Goal: Obtain resource: Download file/media

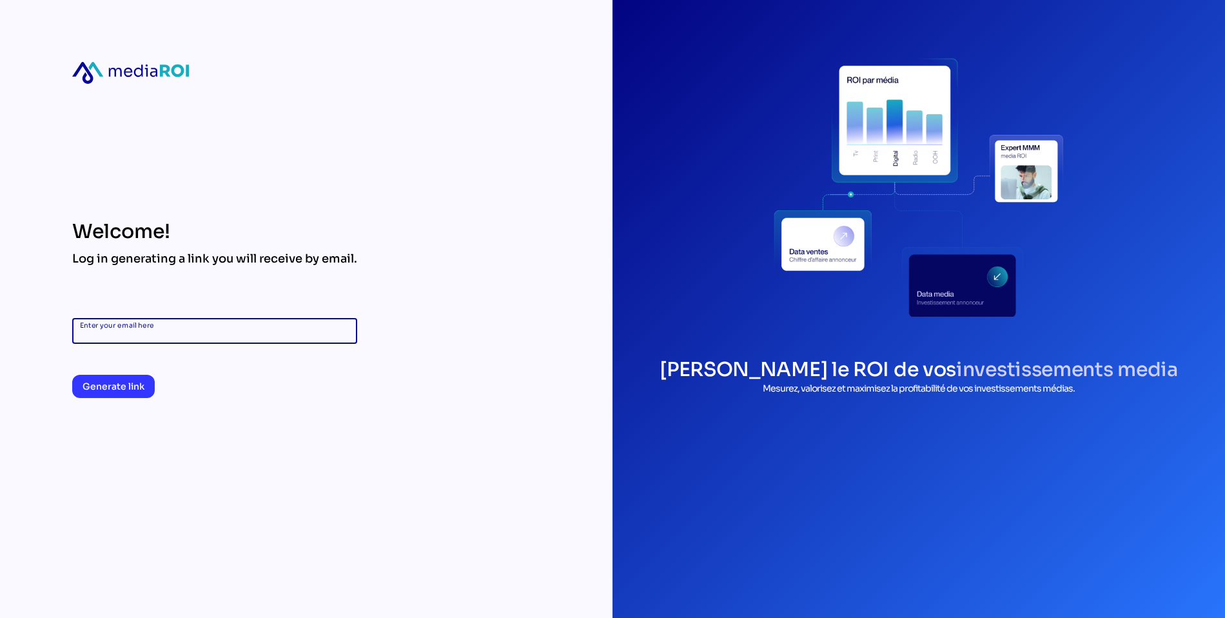
click at [160, 342] on input "Enter your email here" at bounding box center [215, 331] width 270 height 26
type input "**********"
click at [99, 386] on span "Generate link" at bounding box center [114, 386] width 62 height 15
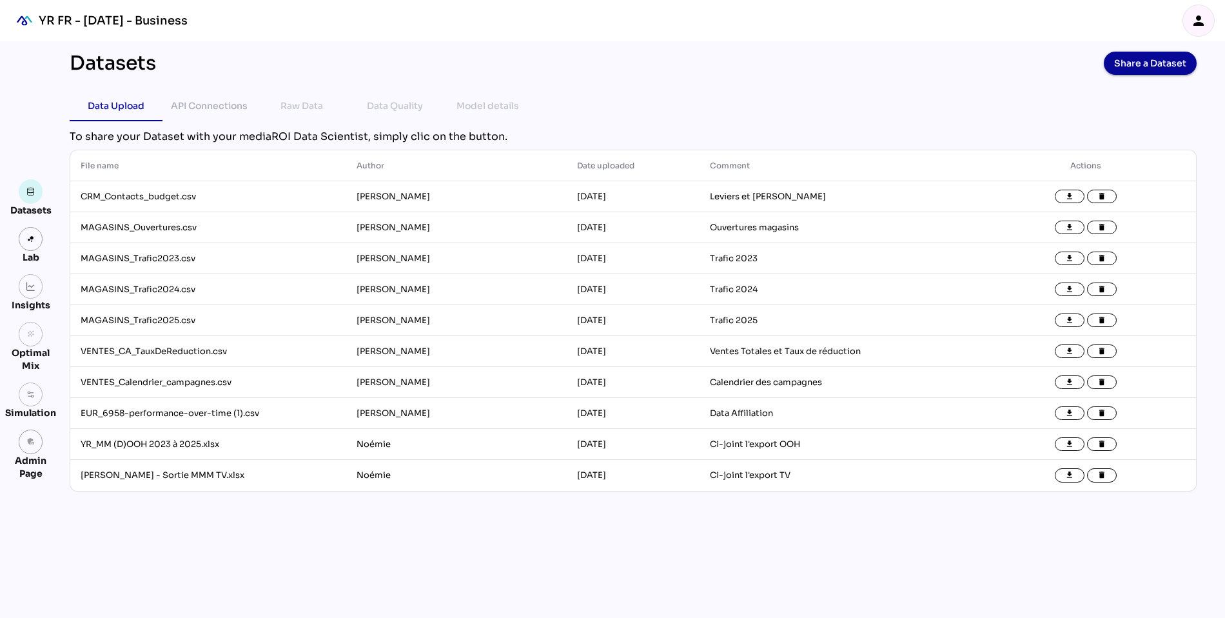
click at [1200, 20] on icon "person" at bounding box center [1198, 20] width 15 height 15
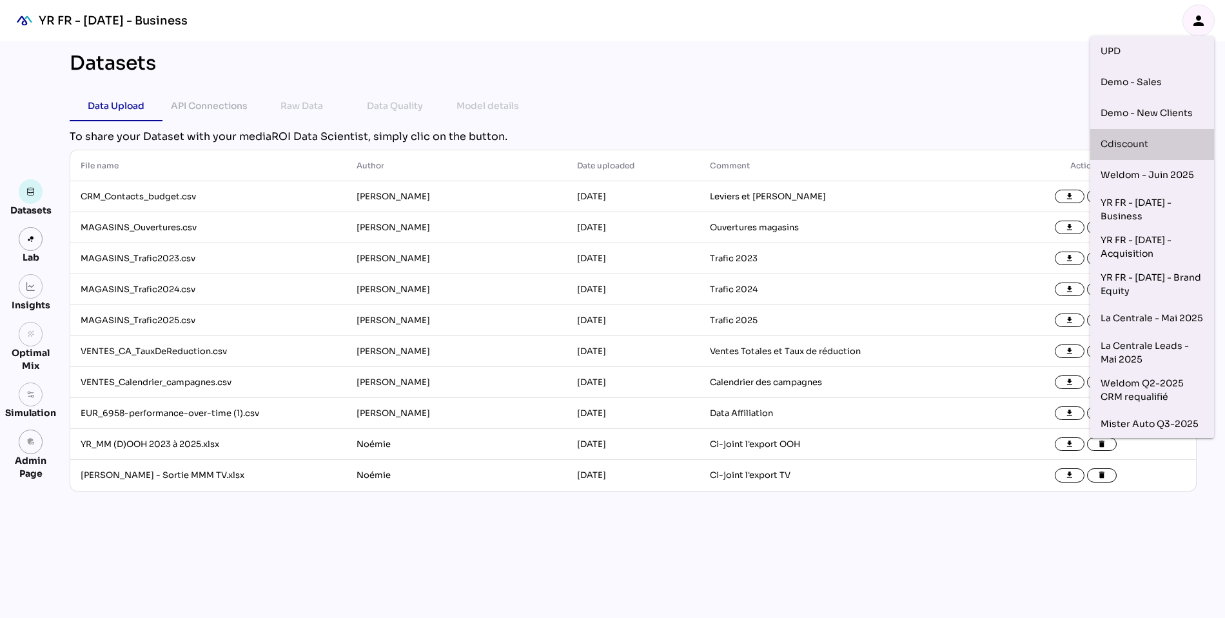
click at [1169, 143] on div "Cdiscount" at bounding box center [1152, 144] width 103 height 21
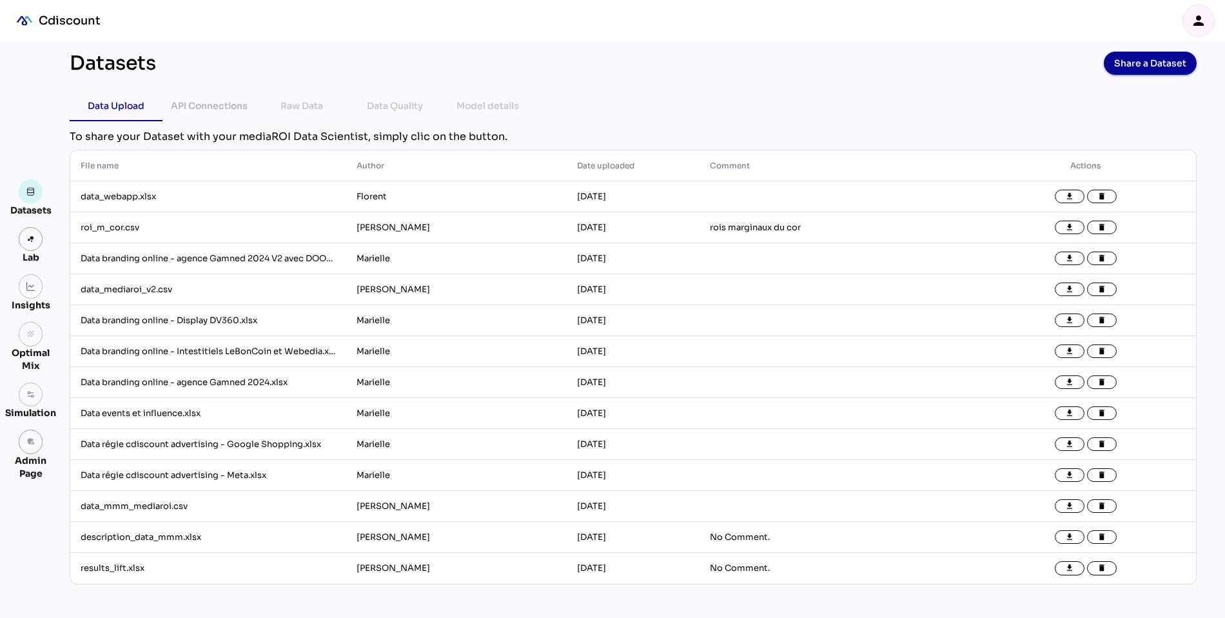
click at [277, 55] on div "Datasets Share a Dataset" at bounding box center [633, 63] width 1127 height 23
click at [28, 294] on link at bounding box center [31, 286] width 25 height 25
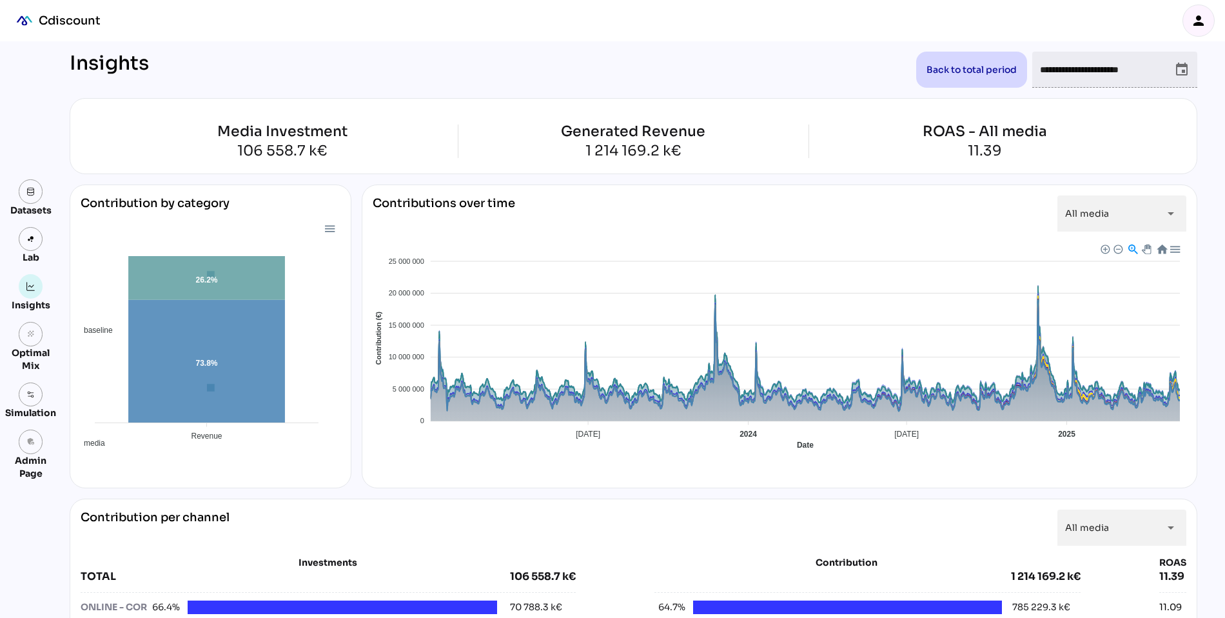
click at [62, 24] on div "Cdiscount" at bounding box center [70, 20] width 62 height 15
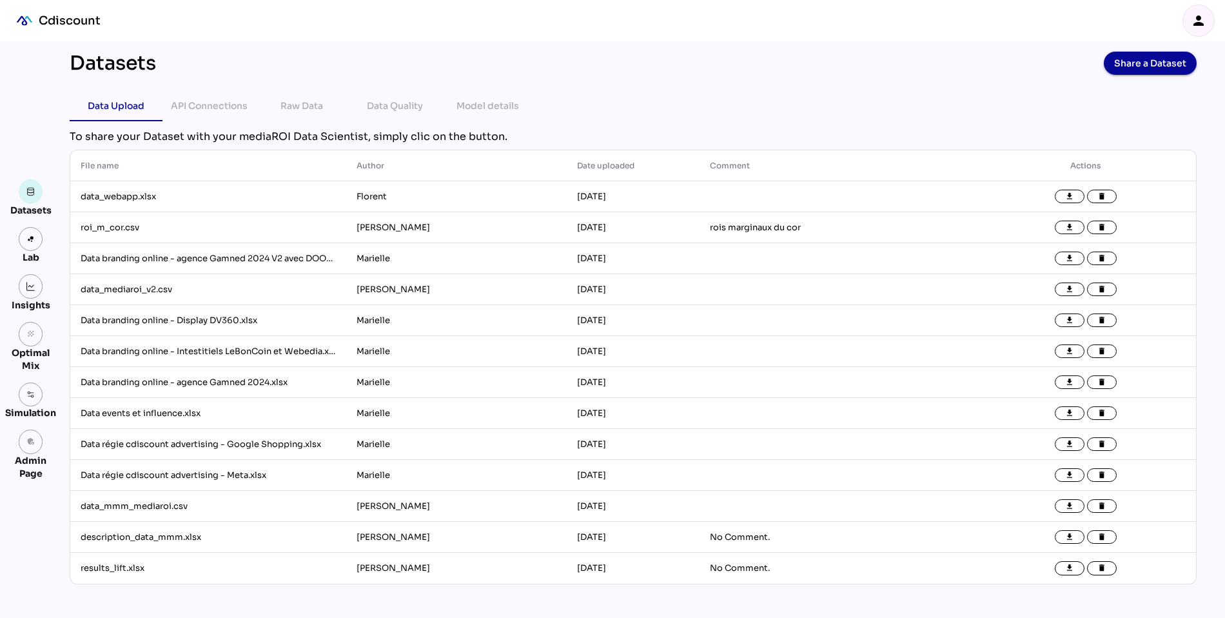
click at [1194, 21] on icon "person" at bounding box center [1198, 20] width 15 height 15
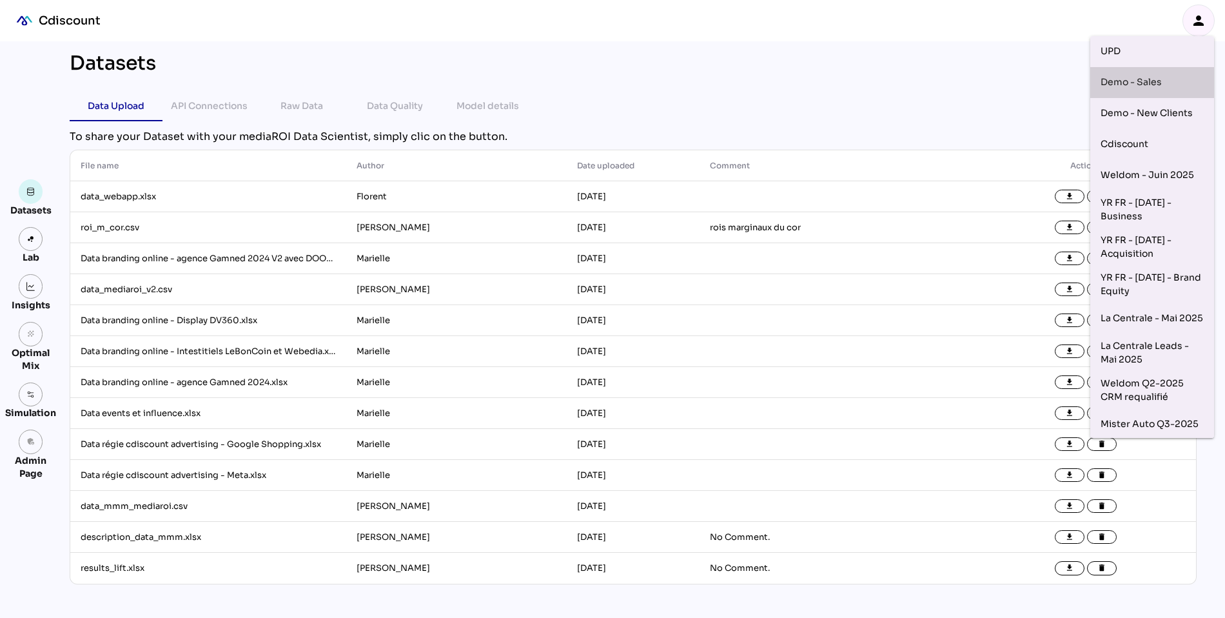
click at [1149, 78] on div "Demo - Sales" at bounding box center [1152, 82] width 103 height 21
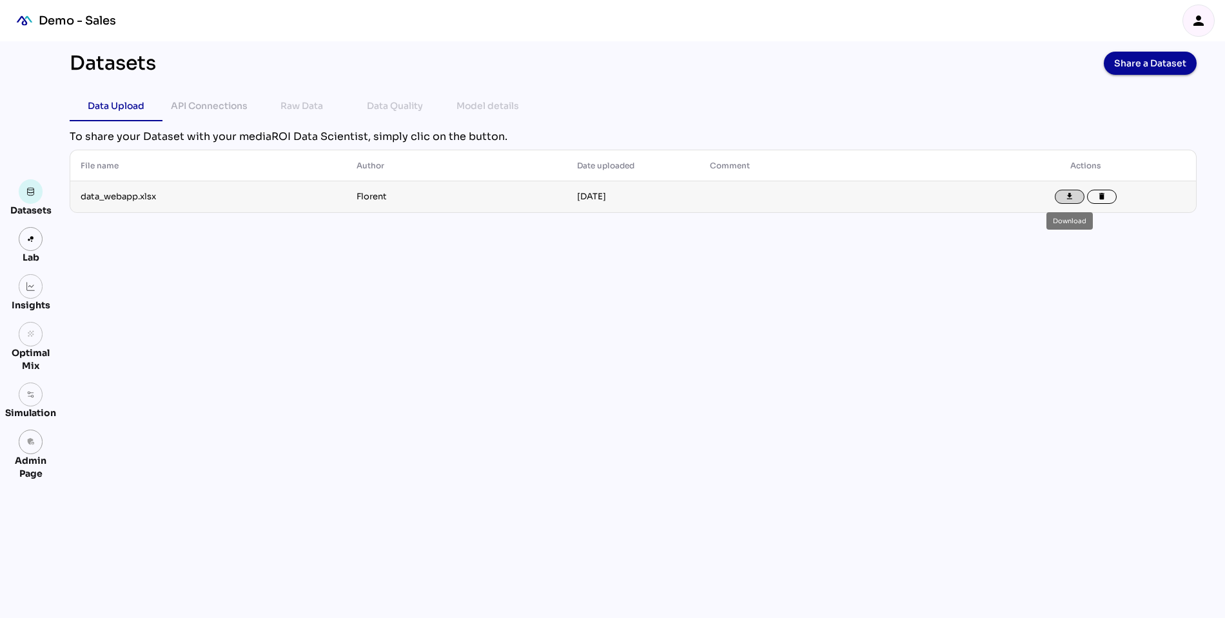
click at [1073, 192] on icon "file_download" at bounding box center [1069, 196] width 9 height 9
